Goal: Information Seeking & Learning: Find specific fact

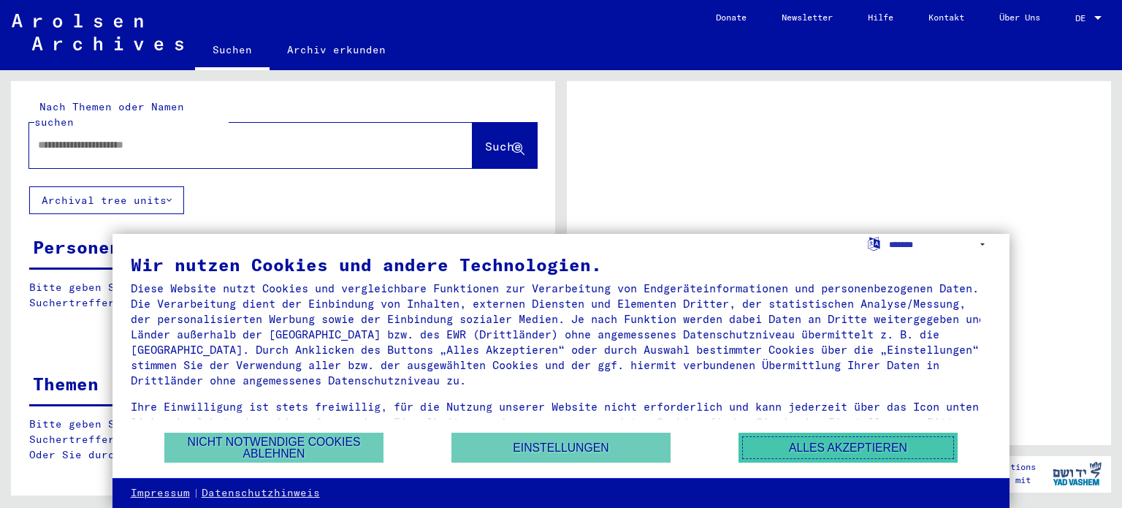
click at [798, 451] on button "Alles akzeptieren" at bounding box center [848, 447] width 219 height 30
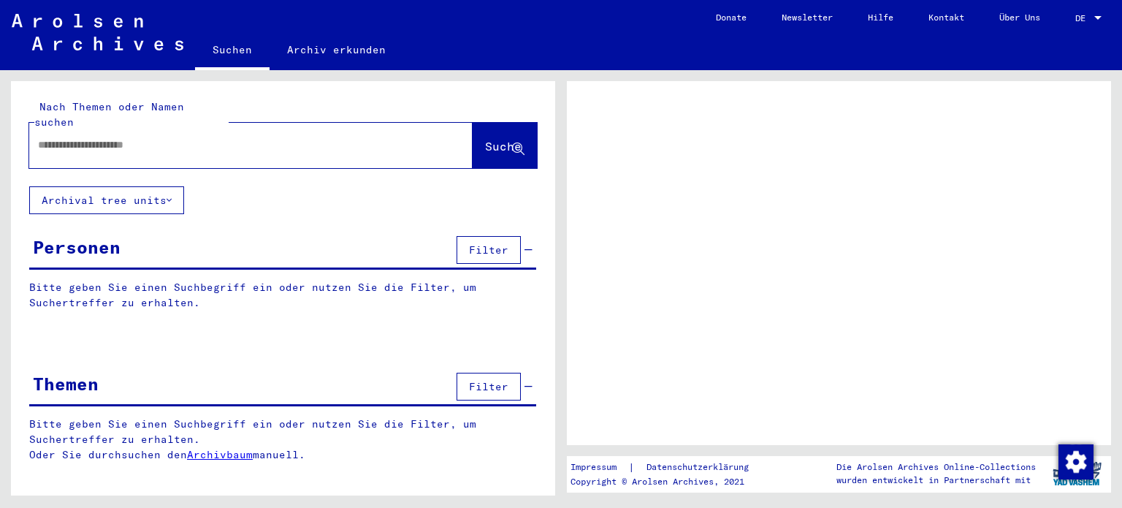
click at [256, 137] on input "text" at bounding box center [238, 144] width 400 height 15
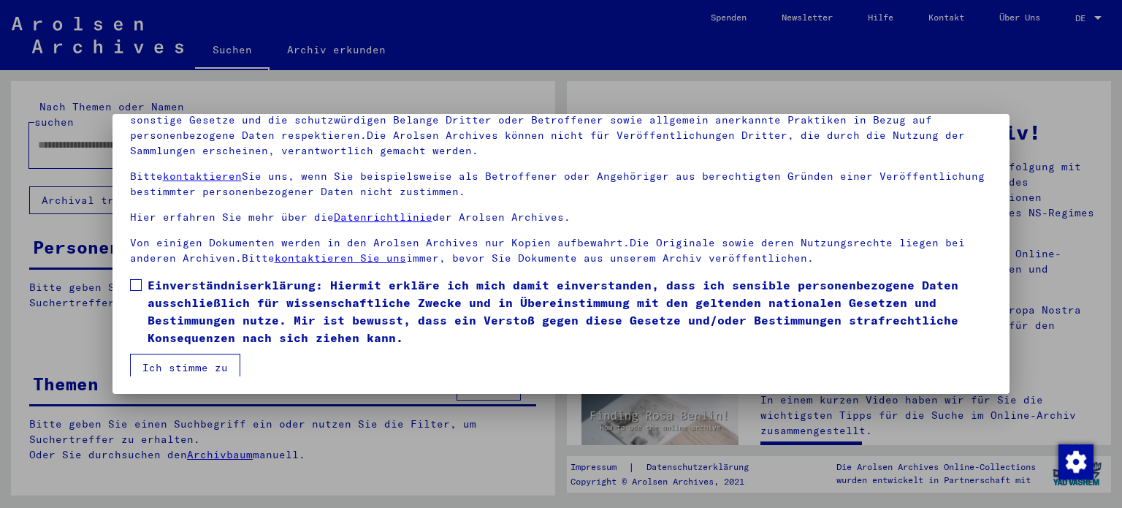
scroll to position [20, 0]
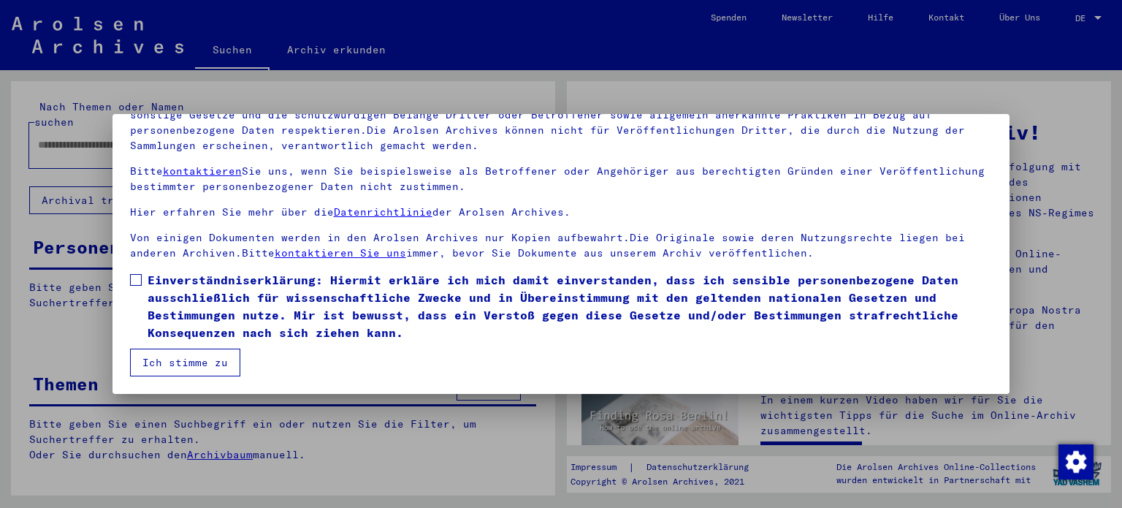
drag, startPoint x: 129, startPoint y: 282, endPoint x: 208, endPoint y: 347, distance: 102.2
click at [132, 283] on span at bounding box center [136, 280] width 12 height 12
click at [216, 356] on button "Ich stimme zu" at bounding box center [185, 362] width 110 height 28
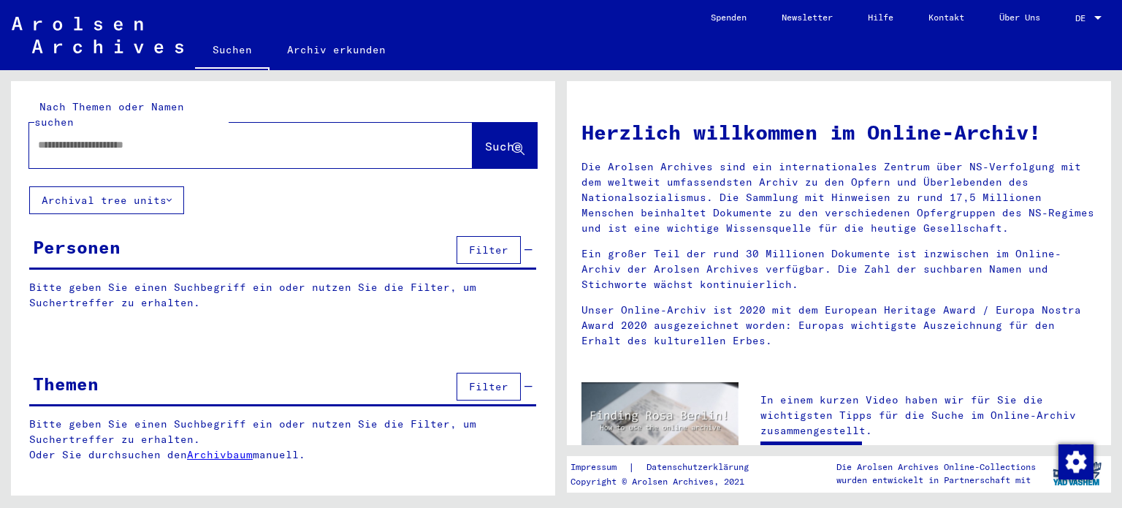
click at [142, 141] on div at bounding box center [229, 145] width 400 height 33
click at [143, 137] on input "text" at bounding box center [233, 144] width 391 height 15
type input "**********"
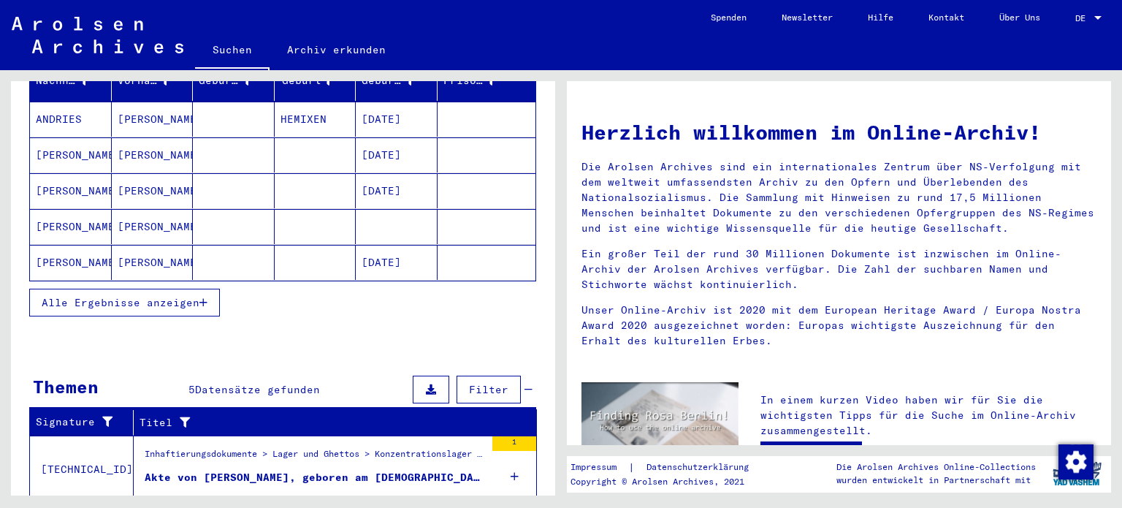
scroll to position [219, 0]
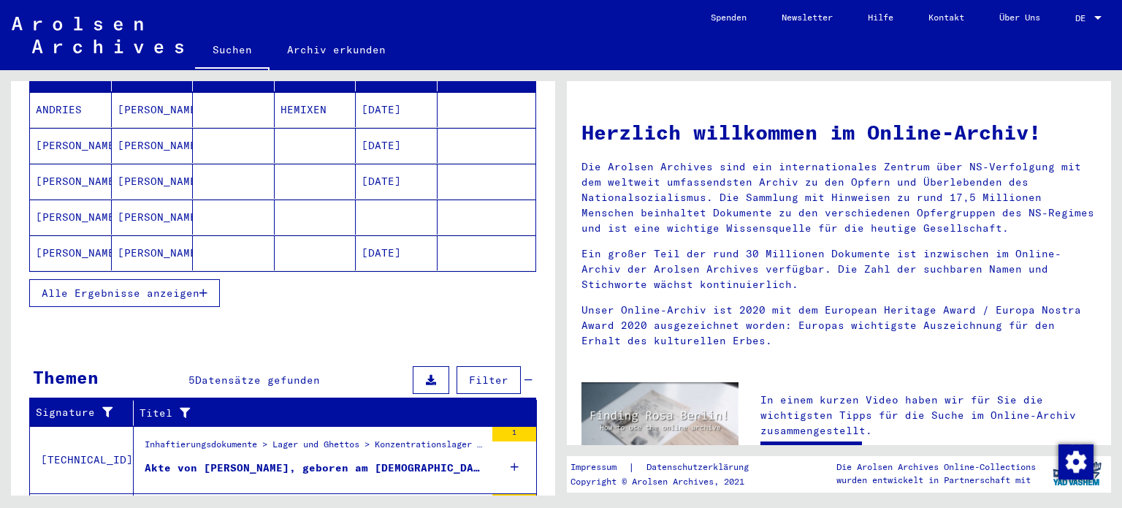
click at [155, 286] on span "Alle Ergebnisse anzeigen" at bounding box center [121, 292] width 158 height 13
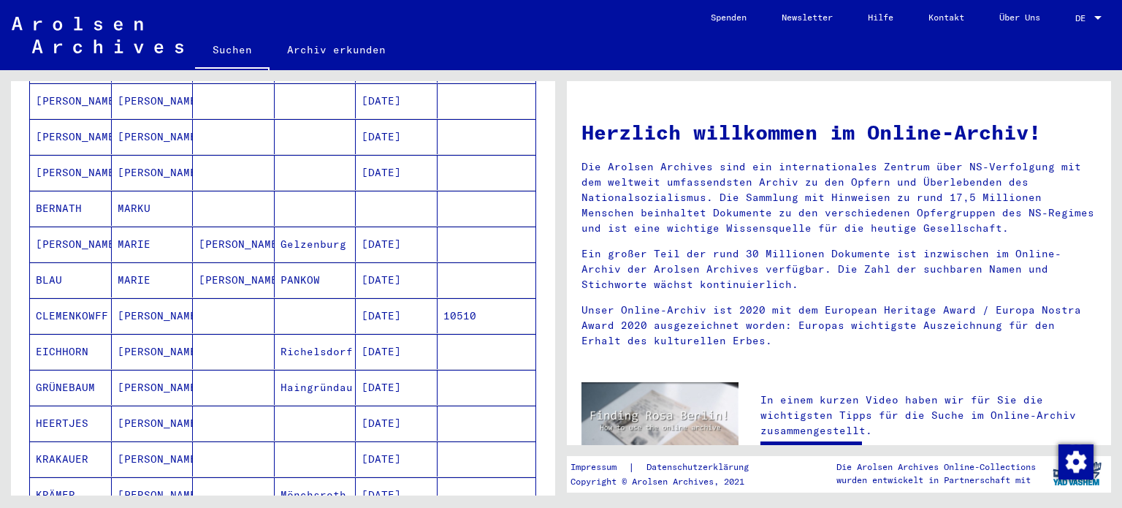
scroll to position [731, 0]
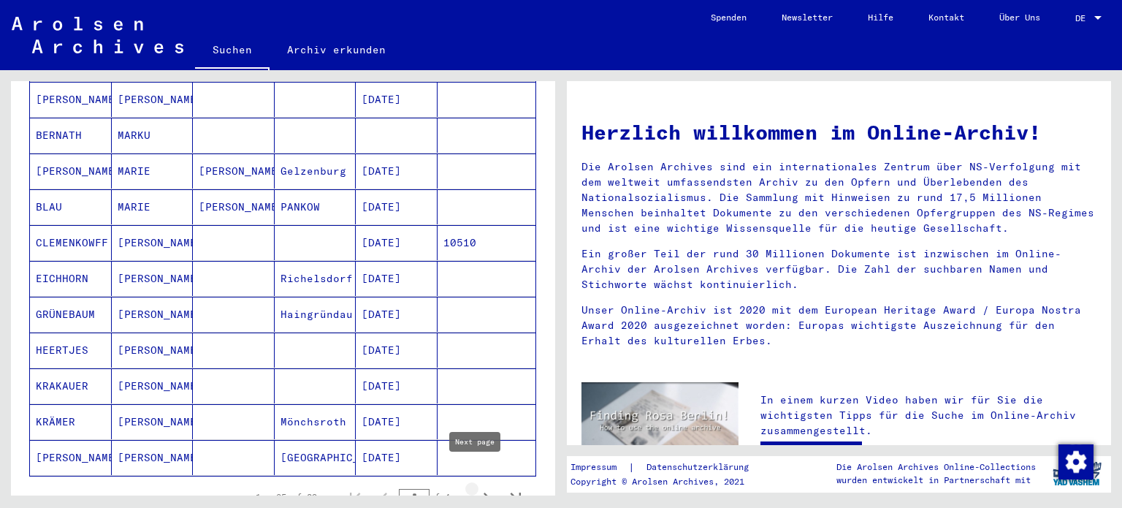
click at [476, 487] on icon "Next page" at bounding box center [486, 497] width 20 height 20
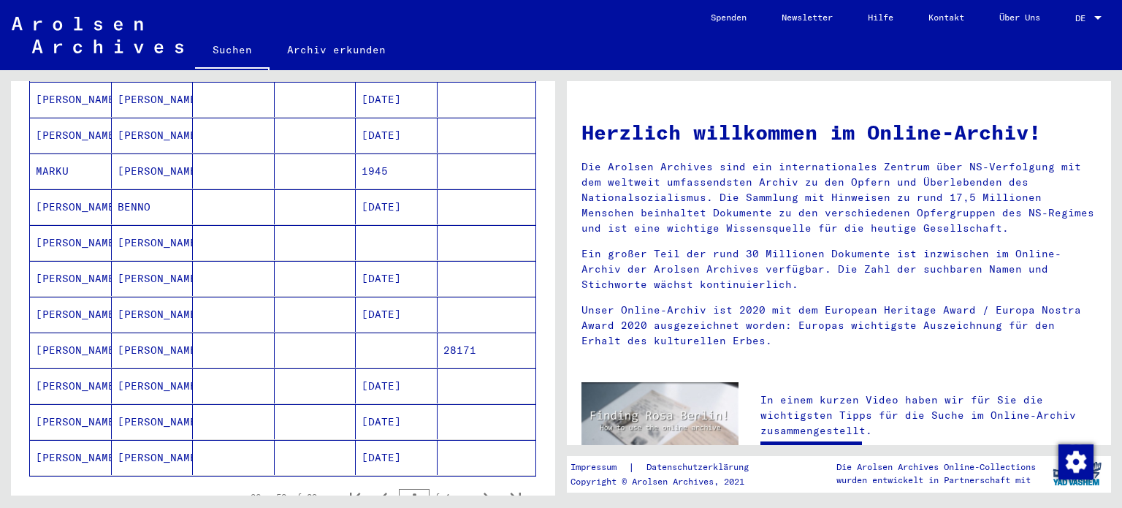
click at [74, 332] on mat-cell "[PERSON_NAME]" at bounding box center [71, 349] width 82 height 35
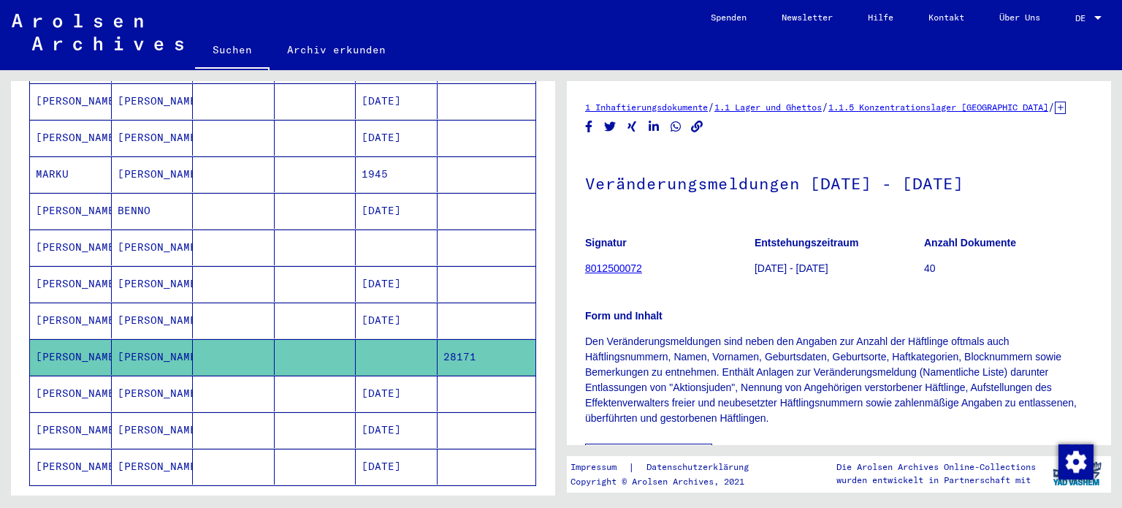
scroll to position [812, 0]
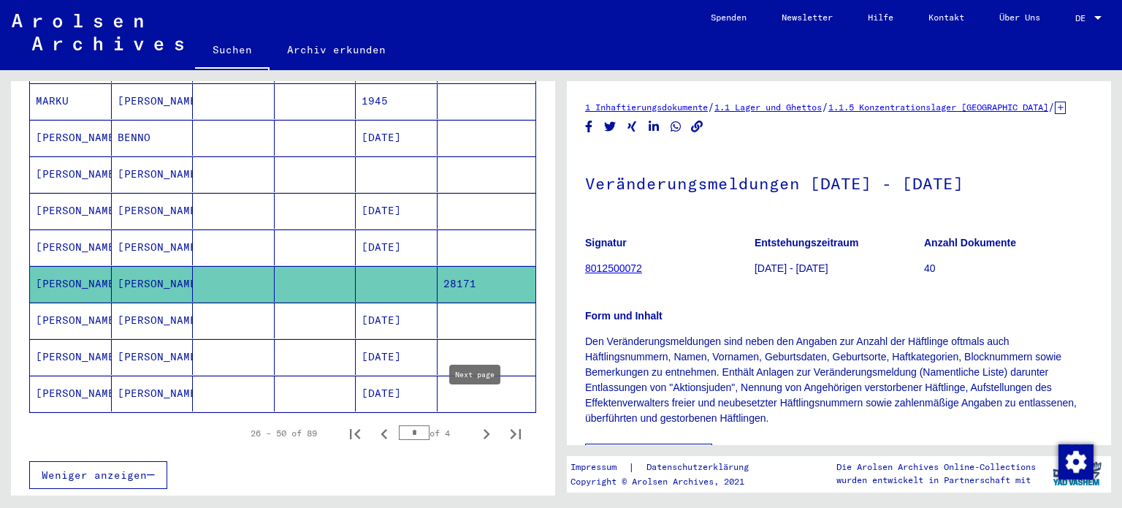
click at [476, 424] on icon "Next page" at bounding box center [486, 434] width 20 height 20
type input "*"
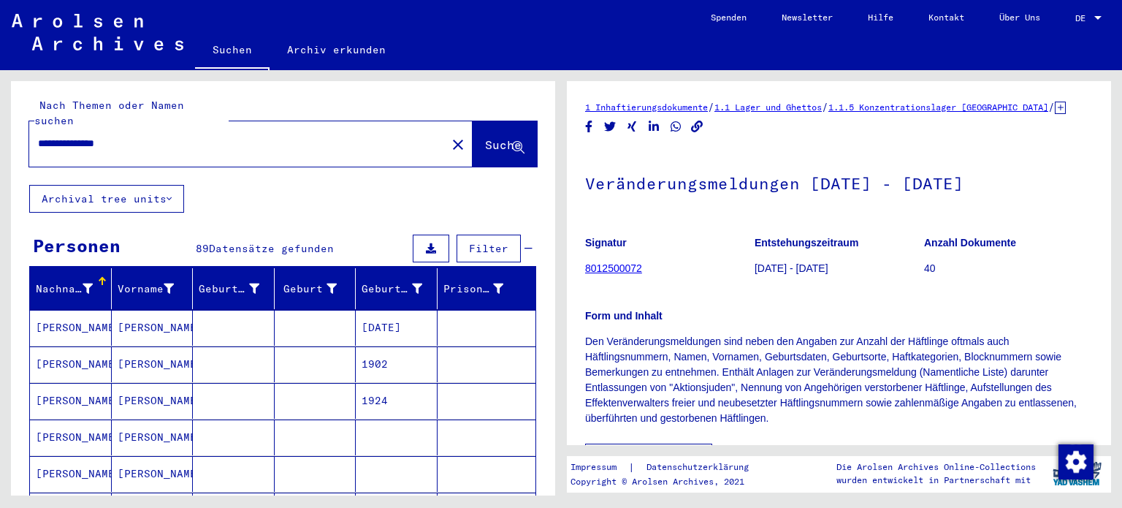
scroll to position [0, 0]
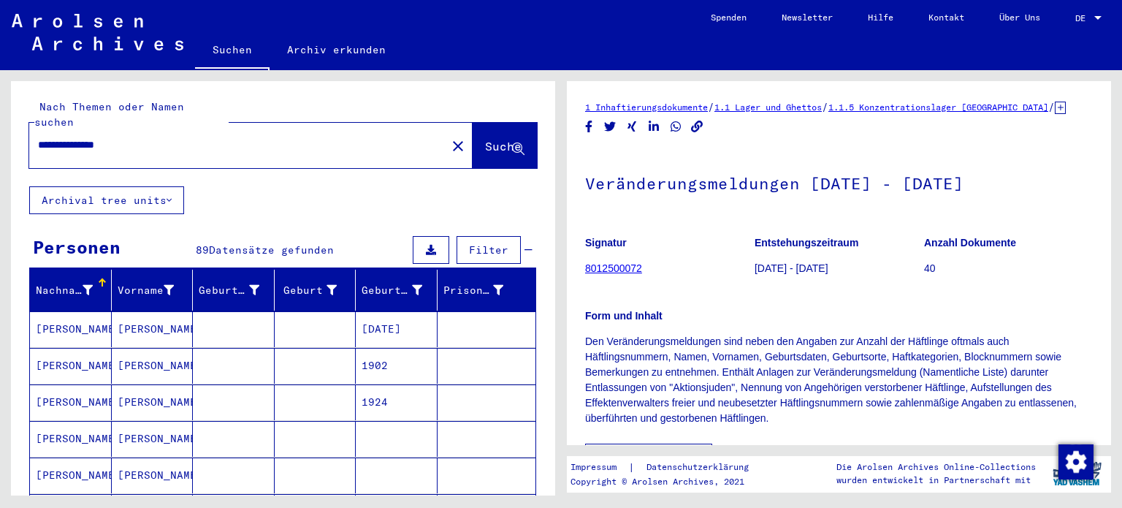
drag, startPoint x: 81, startPoint y: 132, endPoint x: 9, endPoint y: 153, distance: 75.2
click at [9, 153] on div "**********" at bounding box center [280, 282] width 561 height 425
click at [104, 137] on input "********" at bounding box center [238, 144] width 400 height 15
type input "**********"
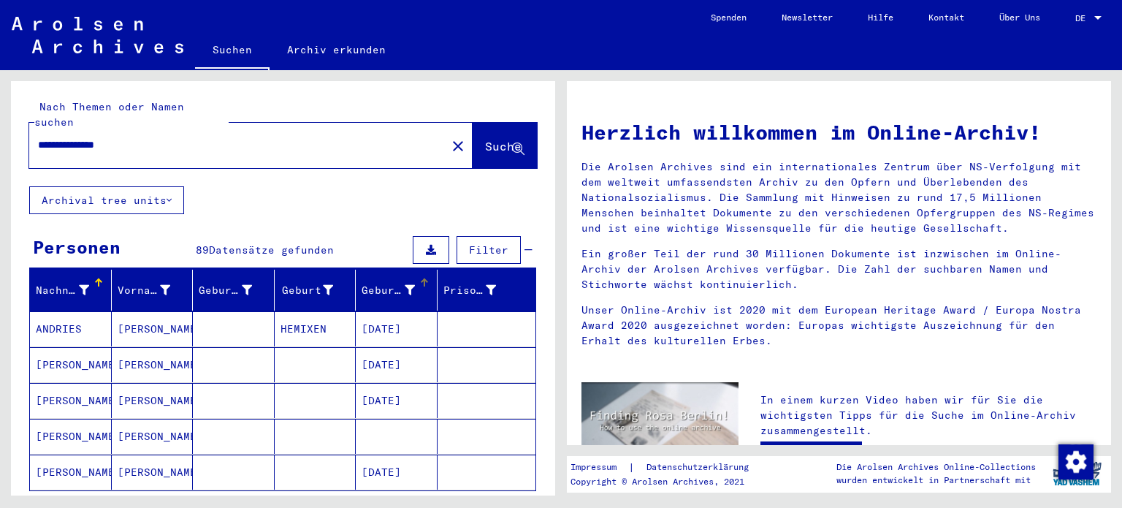
click at [405, 285] on icon at bounding box center [410, 290] width 10 height 10
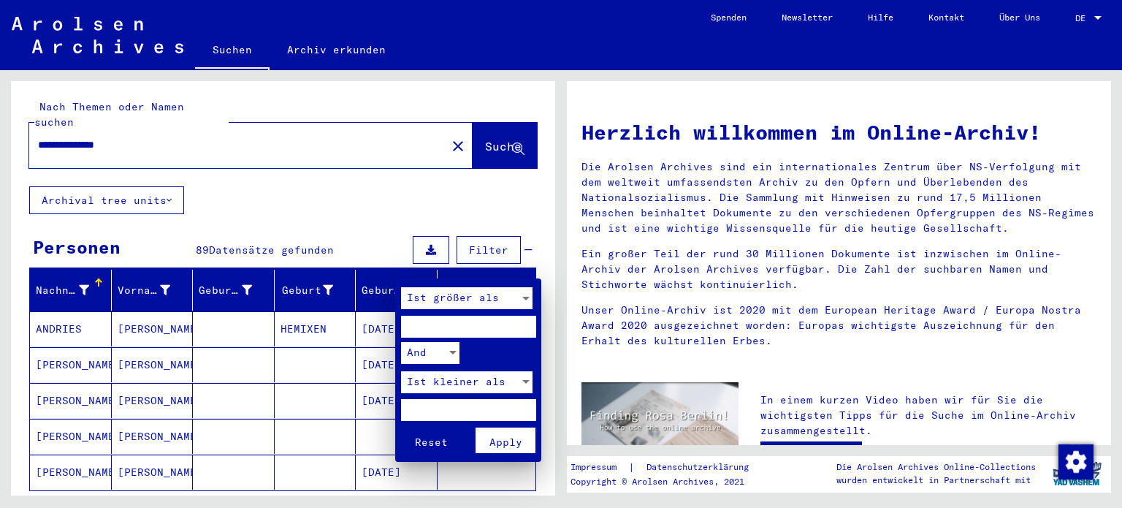
click at [321, 273] on div at bounding box center [561, 254] width 1122 height 508
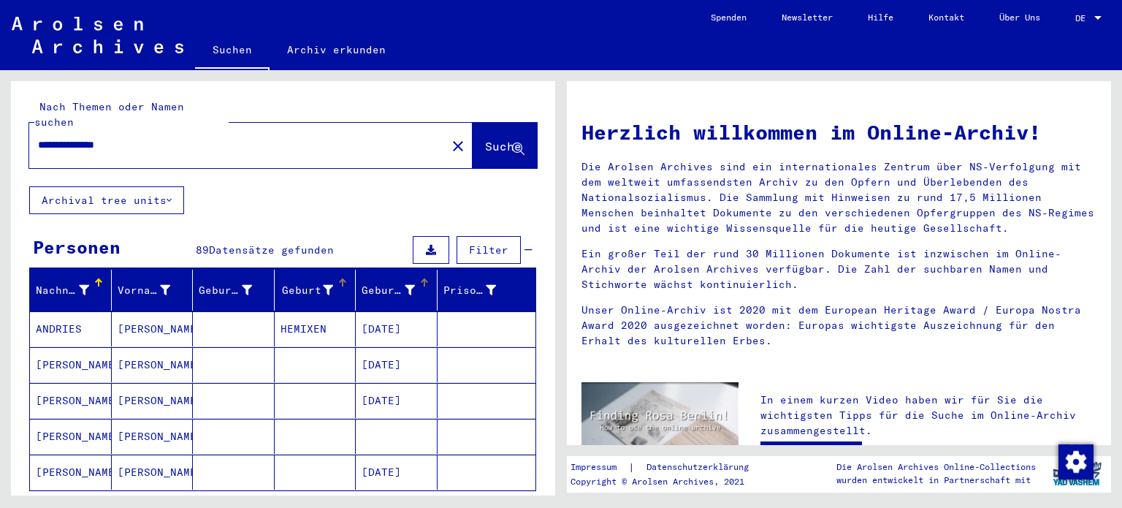
click at [323, 285] on icon at bounding box center [328, 290] width 10 height 10
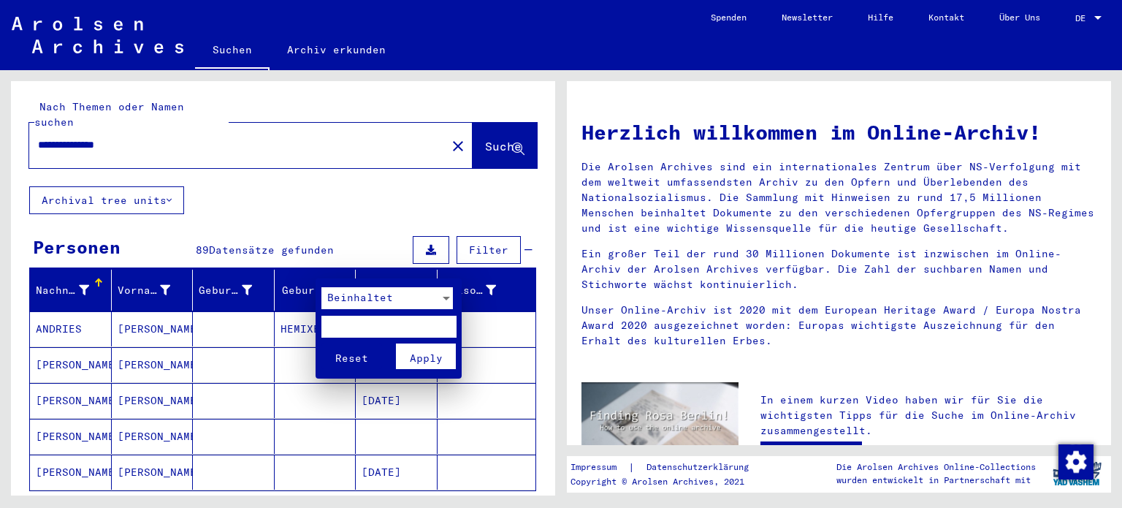
click at [371, 324] on input "text" at bounding box center [388, 327] width 135 height 22
type input "********"
click at [321, 343] on button "Reset" at bounding box center [351, 356] width 61 height 26
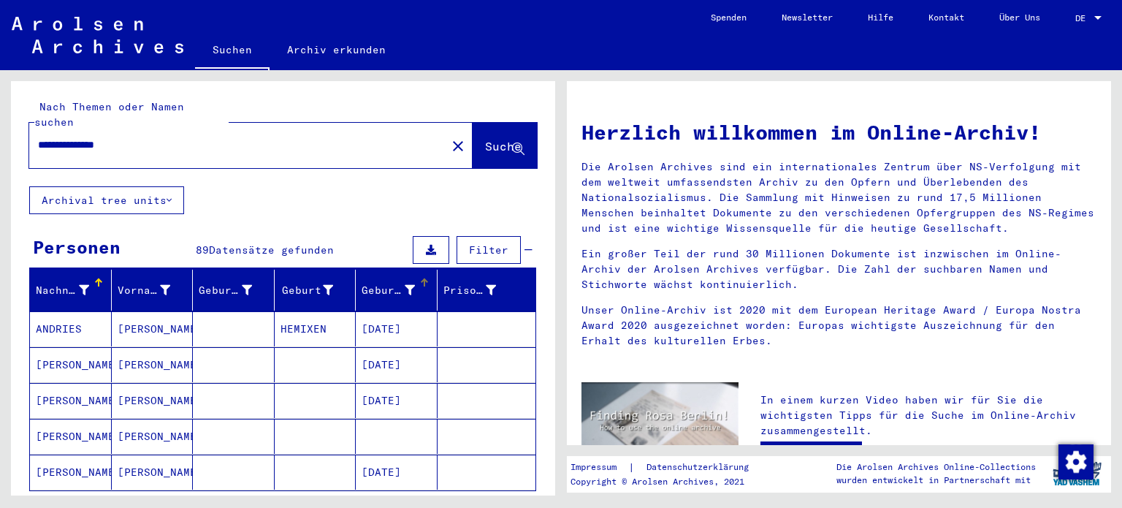
click at [405, 285] on icon at bounding box center [410, 290] width 10 height 10
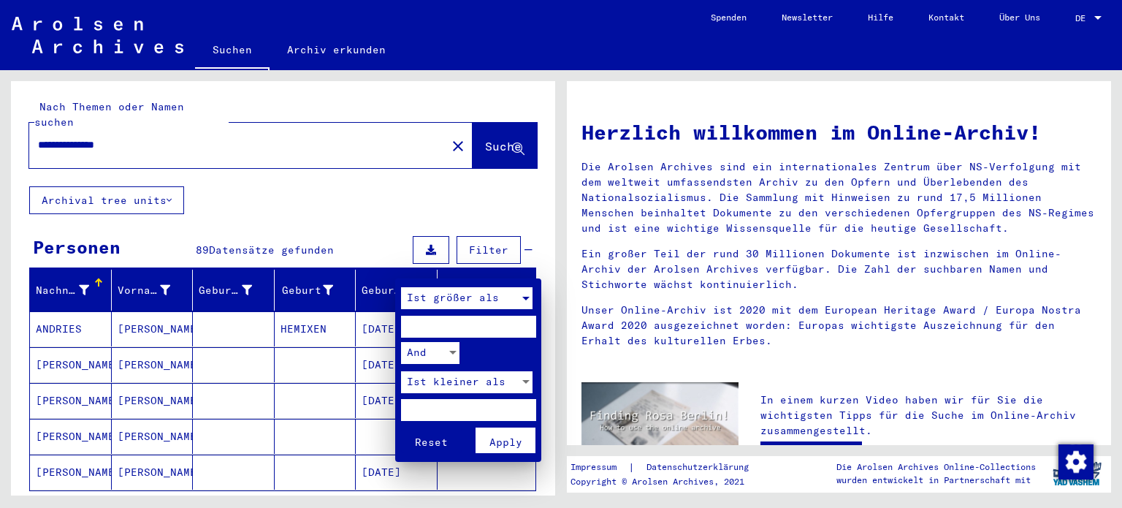
click at [439, 300] on span "Ist größer als" at bounding box center [453, 297] width 92 height 13
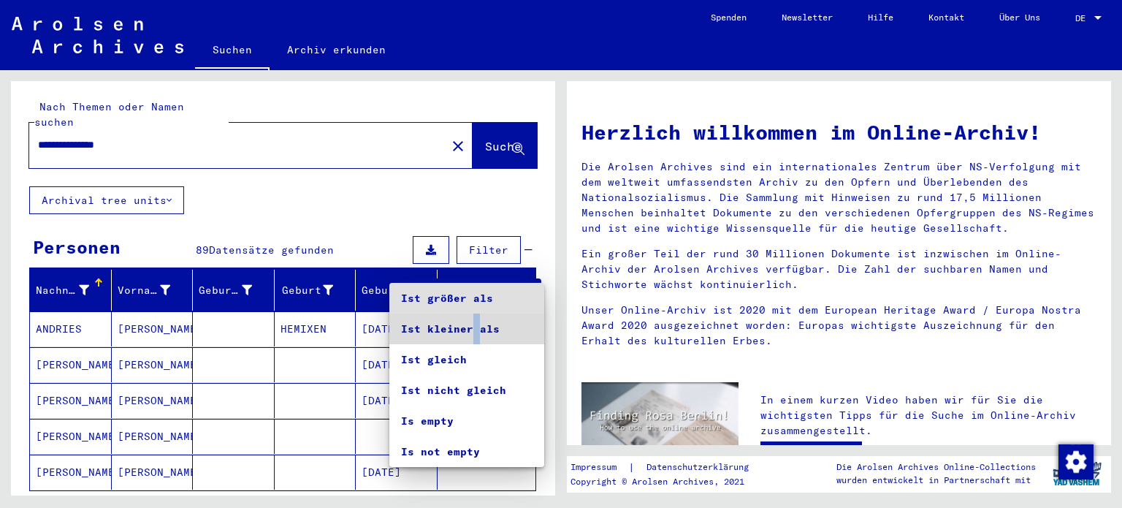
click at [464, 324] on span "Ist kleiner als" at bounding box center [466, 328] width 131 height 31
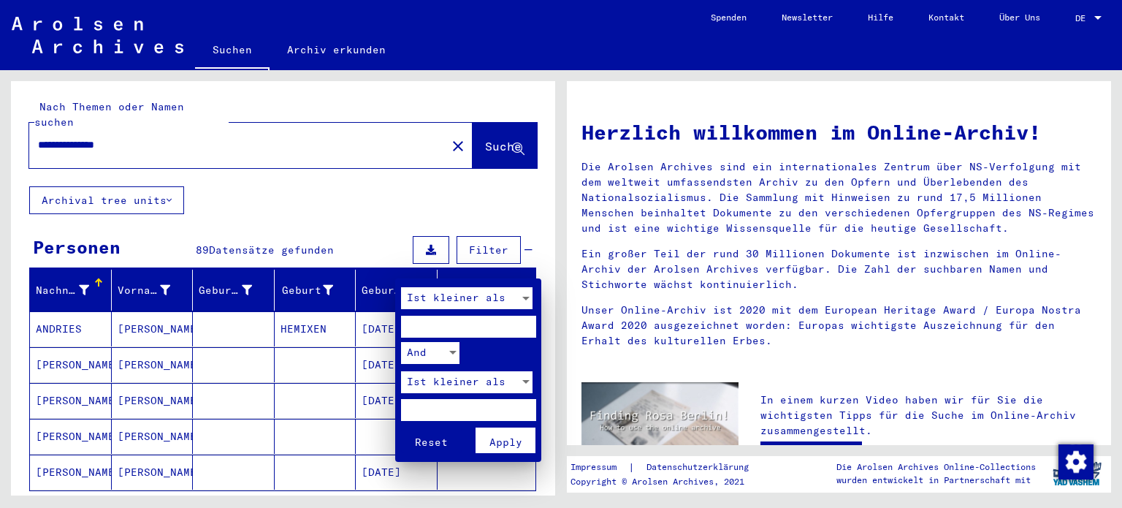
click at [464, 324] on input "number" at bounding box center [468, 327] width 135 height 22
type input "****"
click at [518, 443] on span "Apply" at bounding box center [505, 441] width 33 height 13
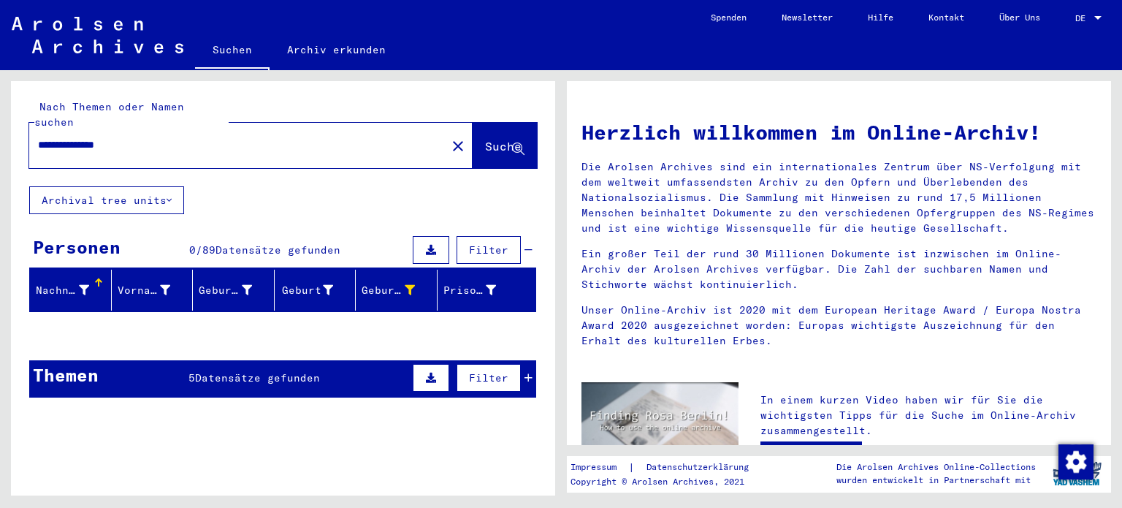
click at [267, 371] on span "Datensätze gefunden" at bounding box center [257, 377] width 125 height 13
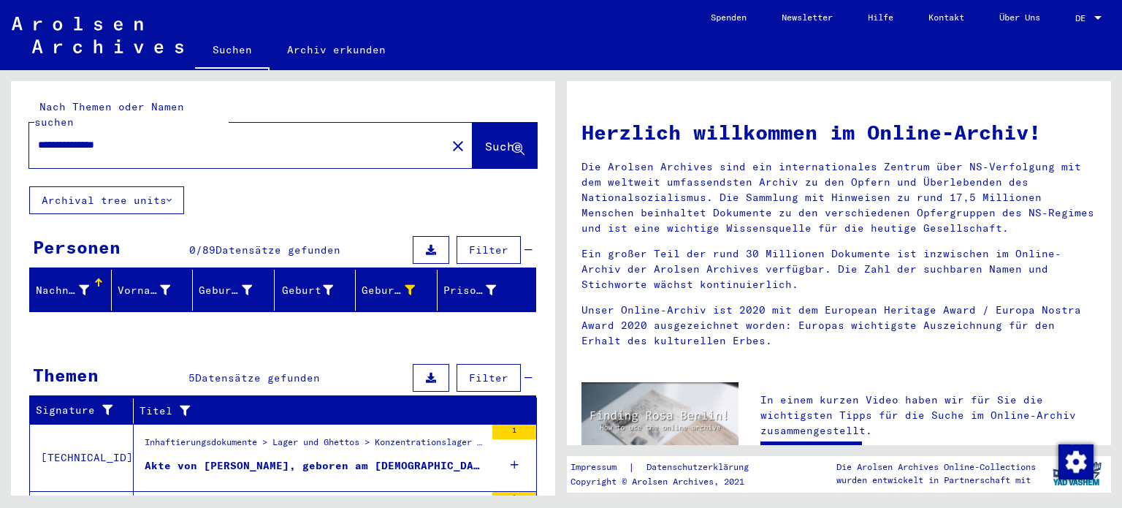
click at [163, 189] on button "Archival tree units" at bounding box center [106, 200] width 155 height 28
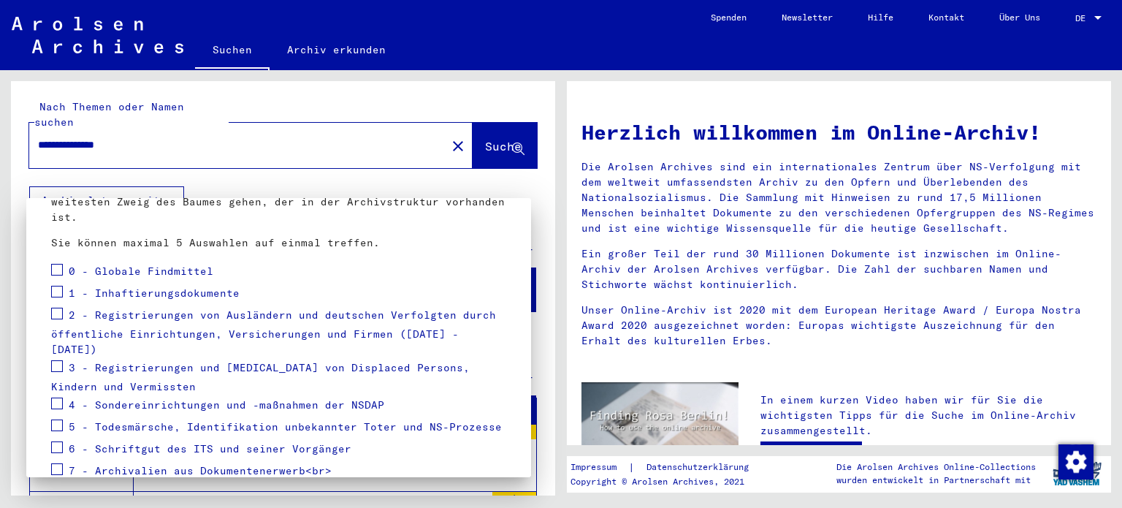
scroll to position [211, 0]
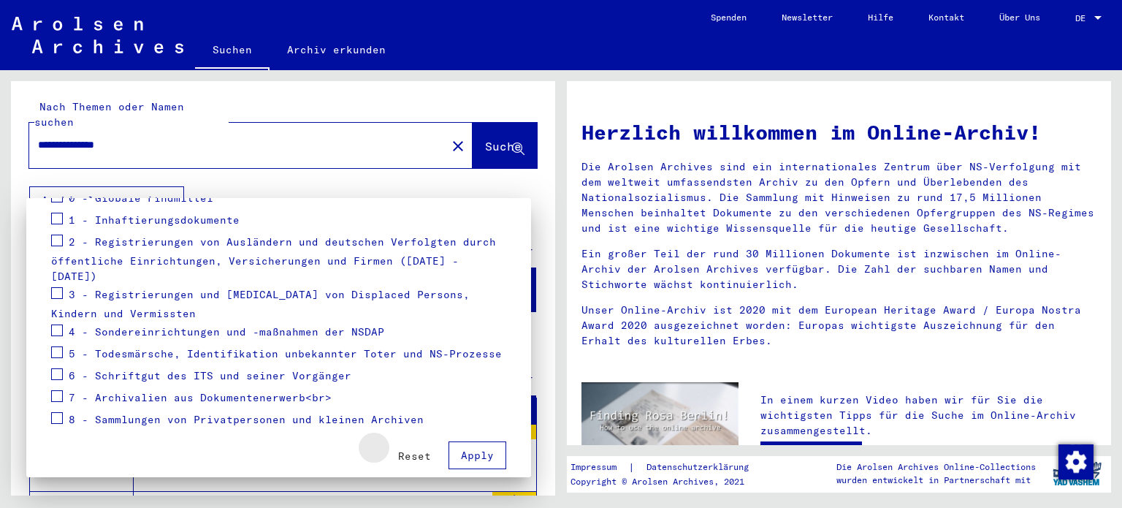
click at [409, 449] on span "Reset" at bounding box center [414, 455] width 33 height 13
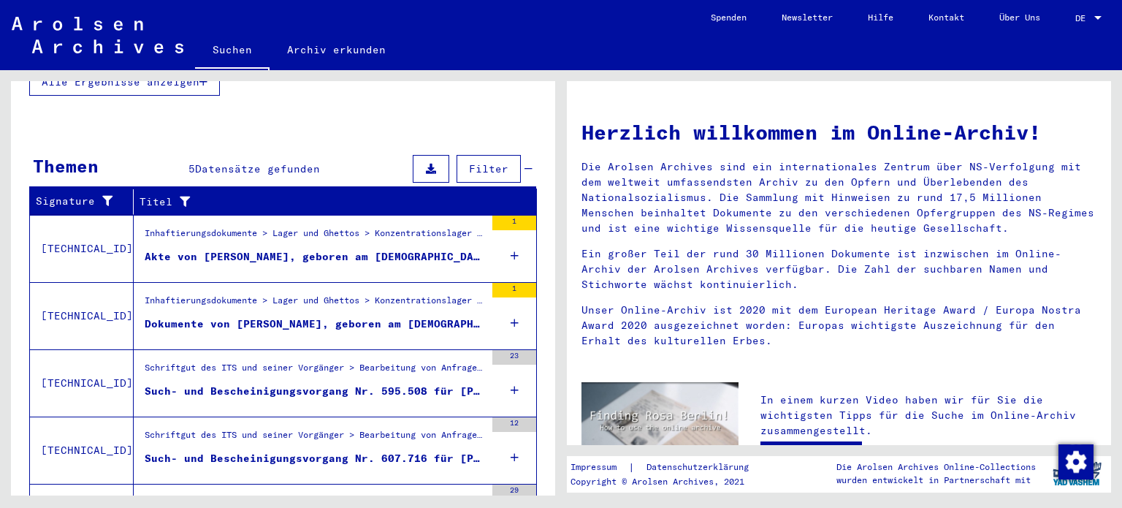
scroll to position [438, 0]
